Goal: Find specific page/section: Find specific page/section

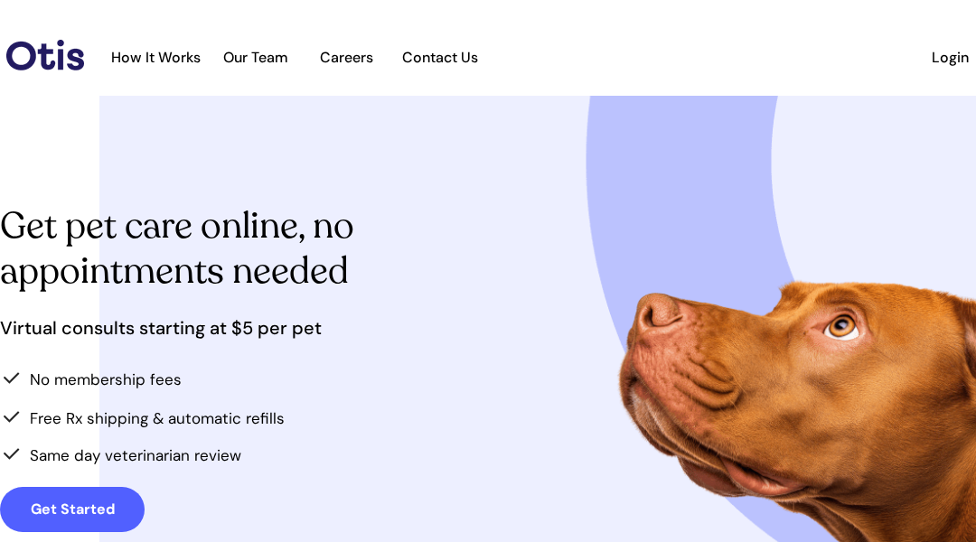
scroll to position [4176, 0]
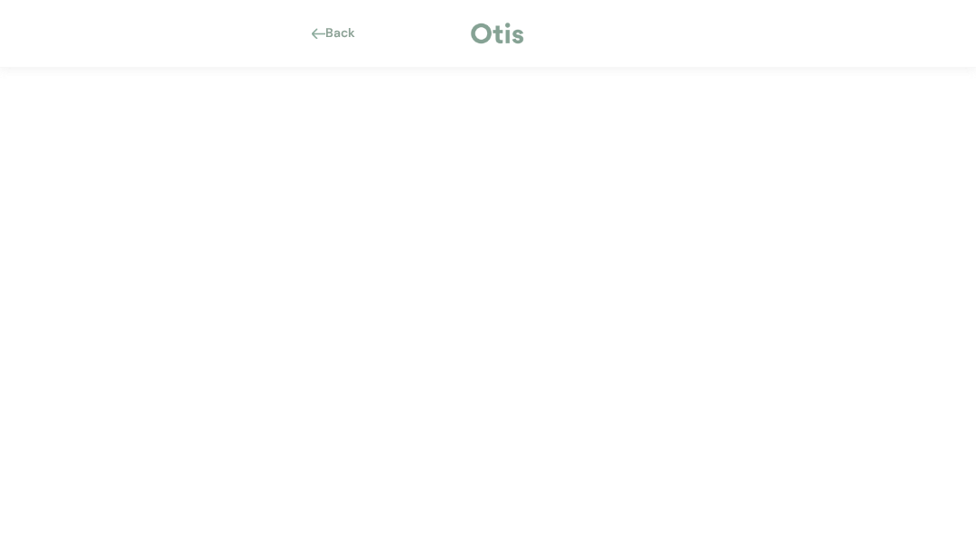
scroll to position [90, 0]
